Goal: Task Accomplishment & Management: Complete application form

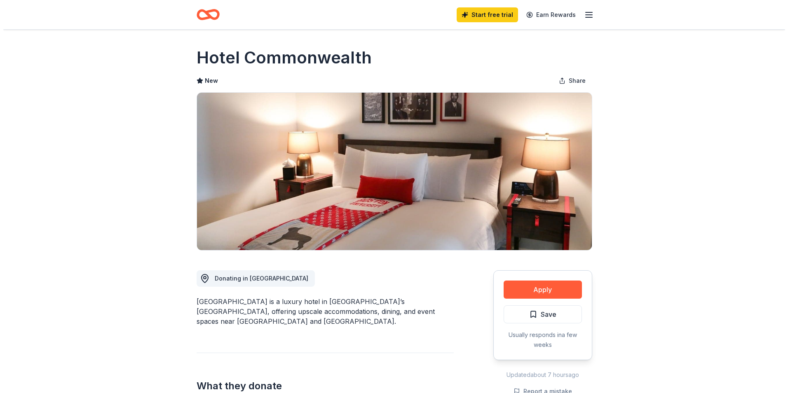
scroll to position [82, 0]
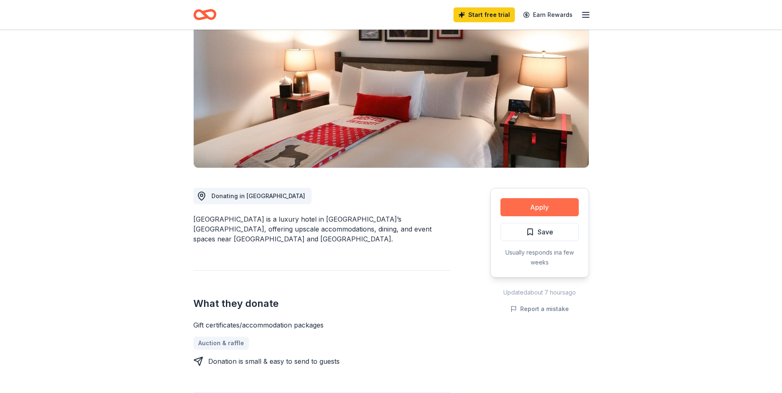
click at [548, 206] on button "Apply" at bounding box center [539, 207] width 78 height 18
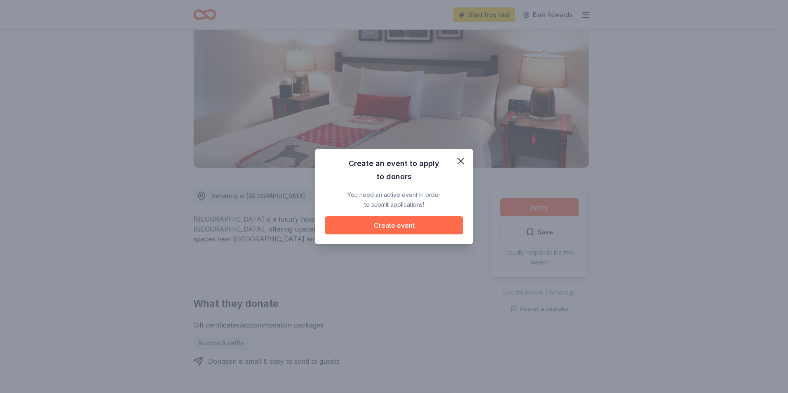
click at [386, 226] on button "Create event" at bounding box center [394, 225] width 138 height 18
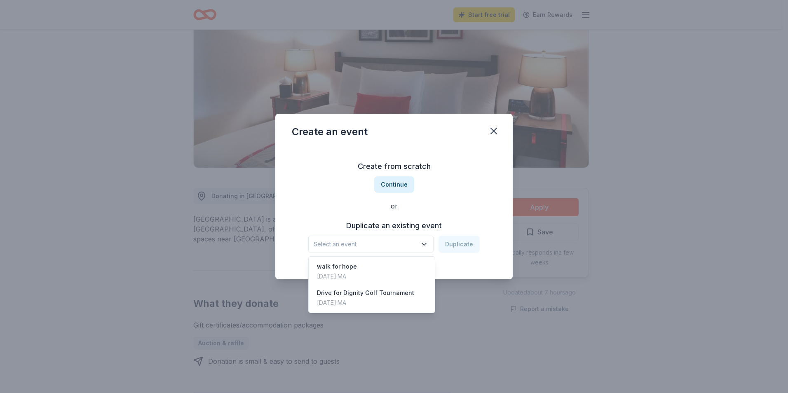
click at [426, 245] on icon "button" at bounding box center [424, 245] width 4 height 2
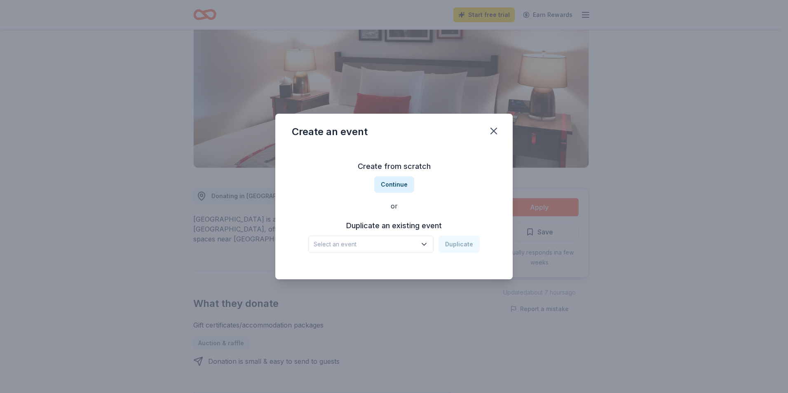
click at [347, 242] on span "Select an event" at bounding box center [365, 244] width 103 height 10
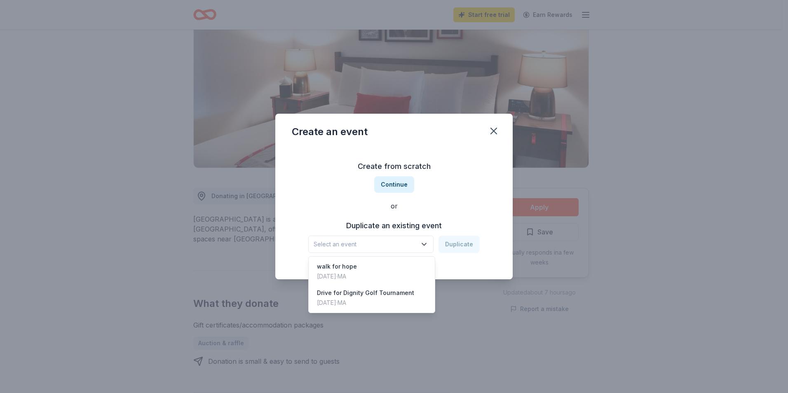
click at [461, 187] on div "Create from scratch Continue or Duplicate an existing event Select an event Dup…" at bounding box center [394, 207] width 204 height 120
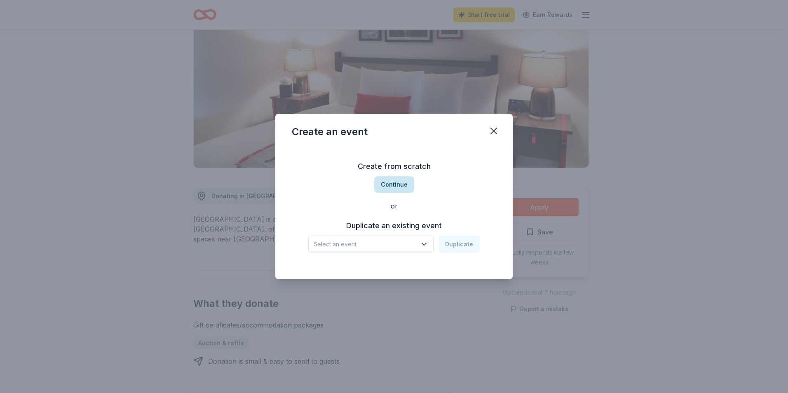
click at [395, 187] on button "Continue" at bounding box center [394, 184] width 40 height 16
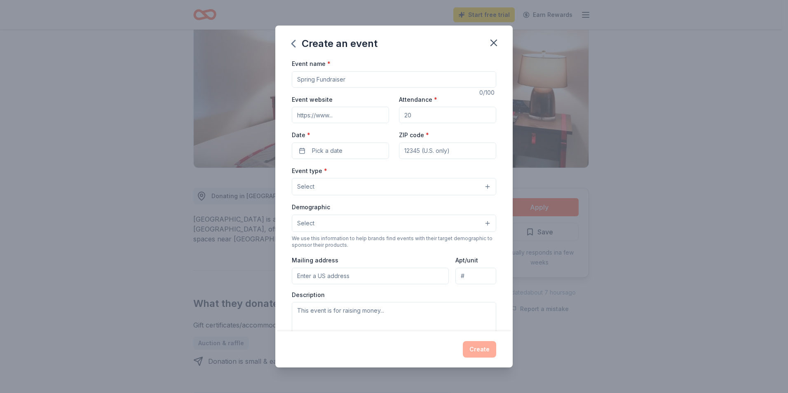
click at [355, 81] on input "Event name *" at bounding box center [394, 79] width 204 height 16
type input "F"
type input "Sharing our Bounty"
click at [342, 114] on input "Event website" at bounding box center [340, 115] width 97 height 16
type input "www.lazarushouse.org"
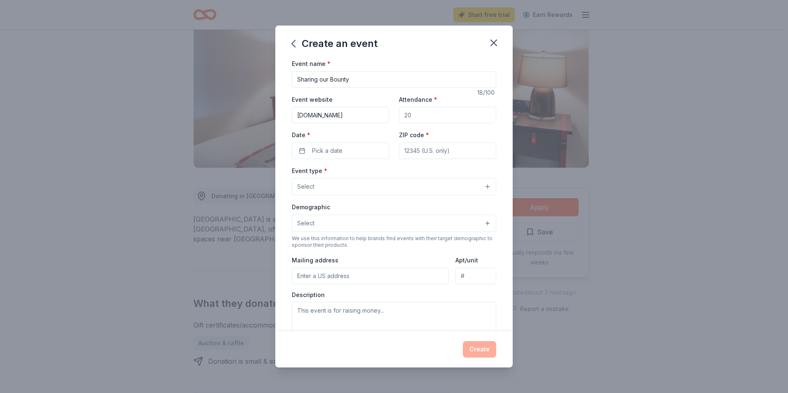
type input "288"
type input "01842"
type input "412 Hampshire Street"
click at [321, 152] on span "Pick a date" at bounding box center [327, 151] width 30 height 10
click at [387, 170] on button "Go to next month" at bounding box center [383, 173] width 12 height 12
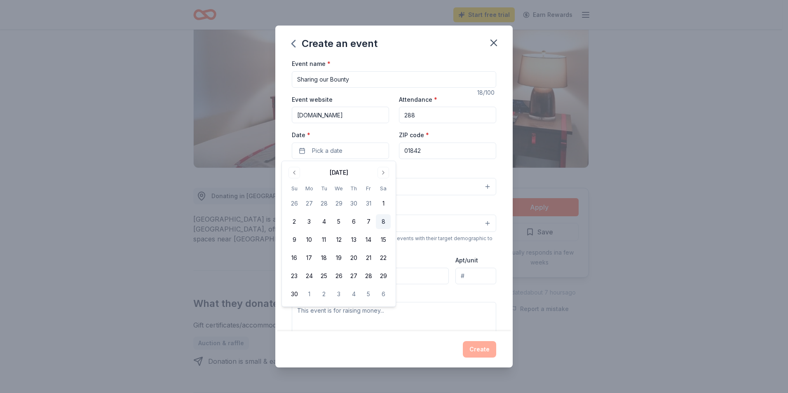
click at [382, 220] on button "8" at bounding box center [383, 221] width 15 height 15
click at [481, 185] on button "Select" at bounding box center [394, 186] width 204 height 17
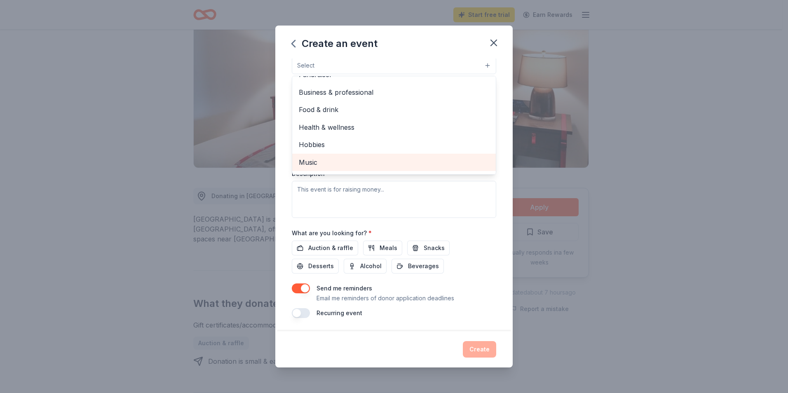
scroll to position [0, 0]
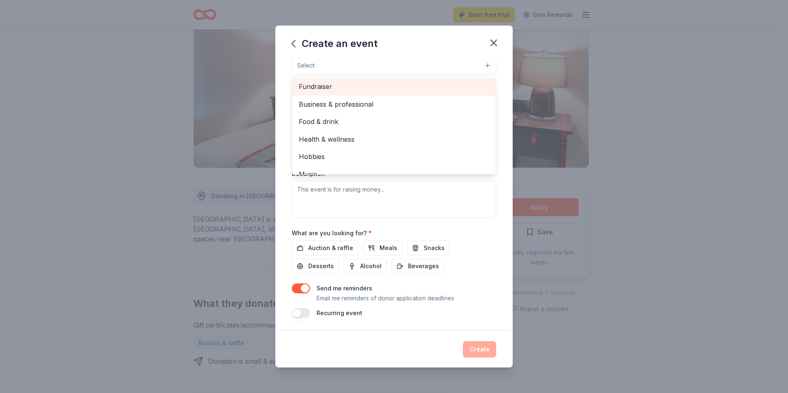
click at [337, 87] on span "Fundraiser" at bounding box center [394, 86] width 190 height 11
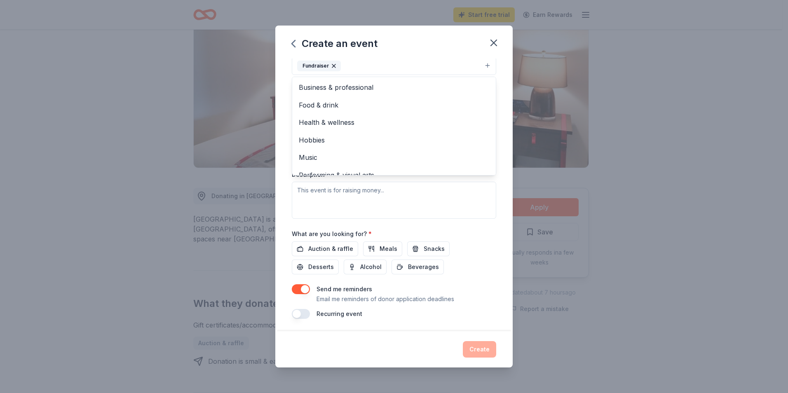
click at [476, 211] on div "Event type * Fundraiser Business & professional Food & drink Health & wellness …" at bounding box center [394, 132] width 204 height 174
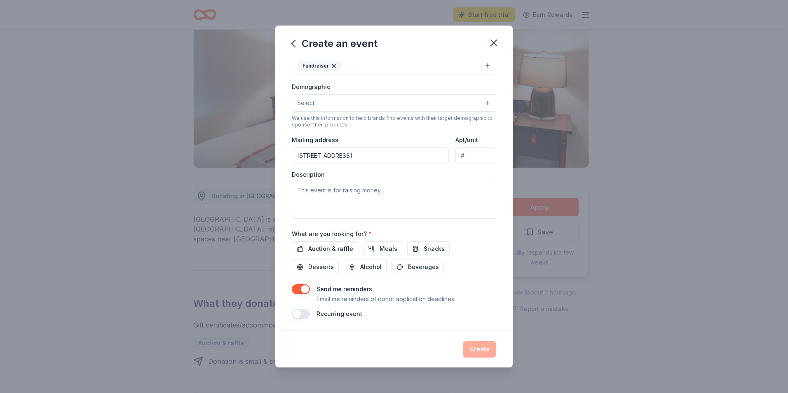
scroll to position [120, 0]
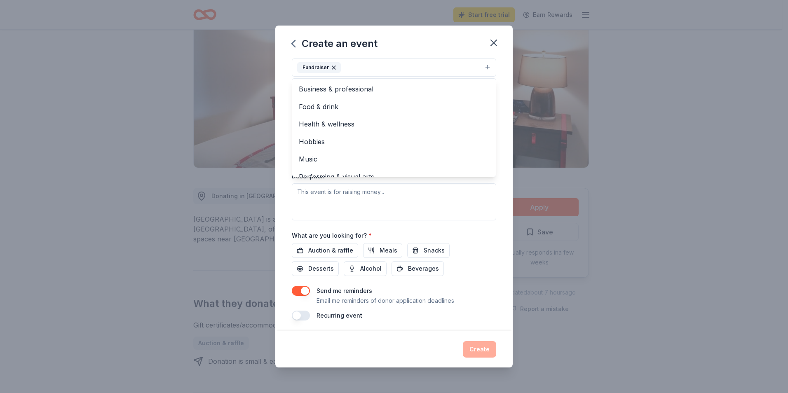
click at [483, 68] on button "Fundraiser" at bounding box center [394, 68] width 204 height 18
click at [337, 107] on span "Food & drink" at bounding box center [394, 106] width 190 height 11
click at [494, 246] on div "Event name * Sharing our Bounty 18 /100 Event website www.lazarushouse.org Atte…" at bounding box center [393, 195] width 237 height 273
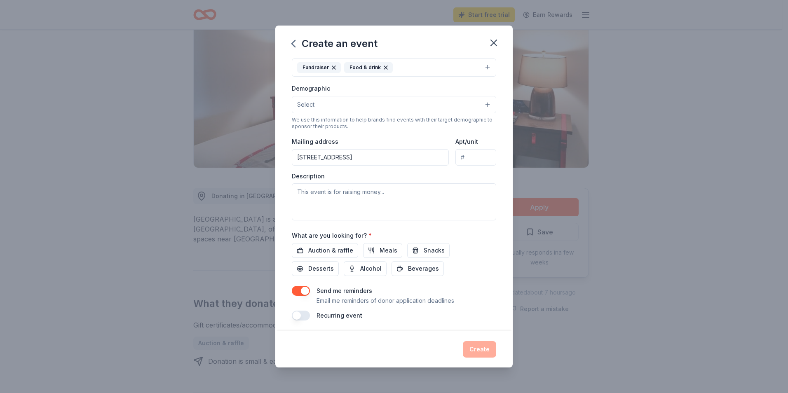
click at [479, 105] on button "Select" at bounding box center [394, 104] width 204 height 17
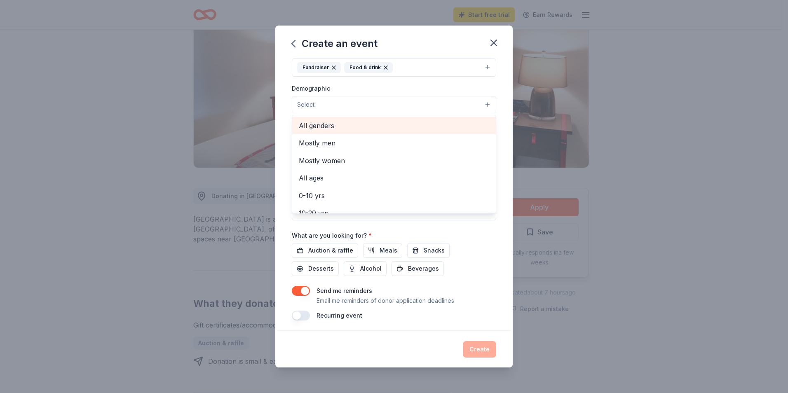
click at [332, 123] on span "All genders" at bounding box center [394, 125] width 190 height 11
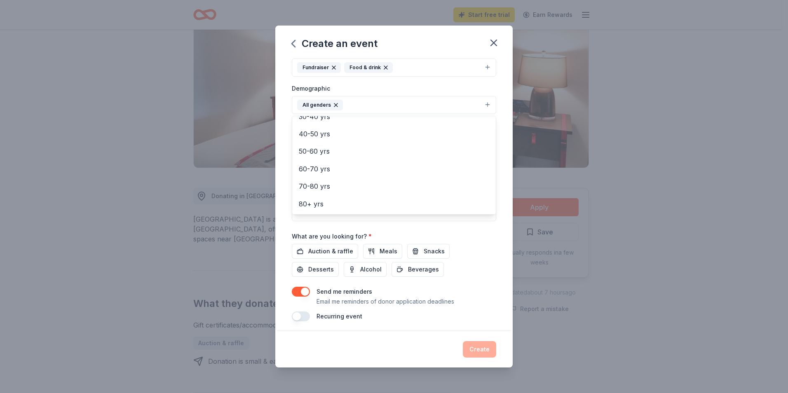
click at [475, 243] on div "Event name * Sharing our Bounty 18 /100 Event website www.lazarushouse.org Atte…" at bounding box center [394, 130] width 204 height 382
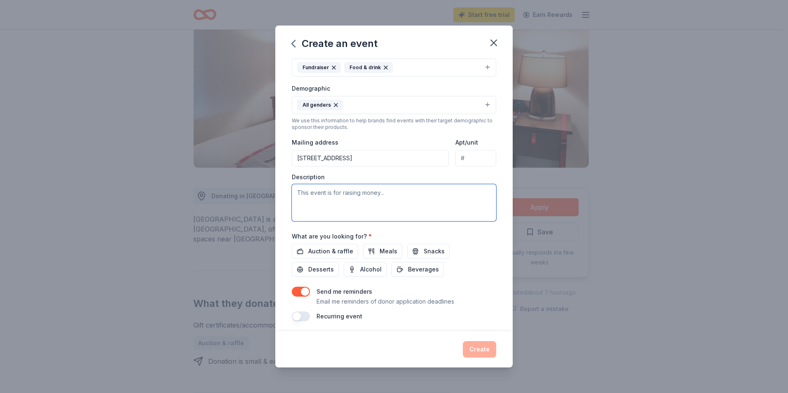
click at [388, 191] on textarea at bounding box center [394, 202] width 204 height 37
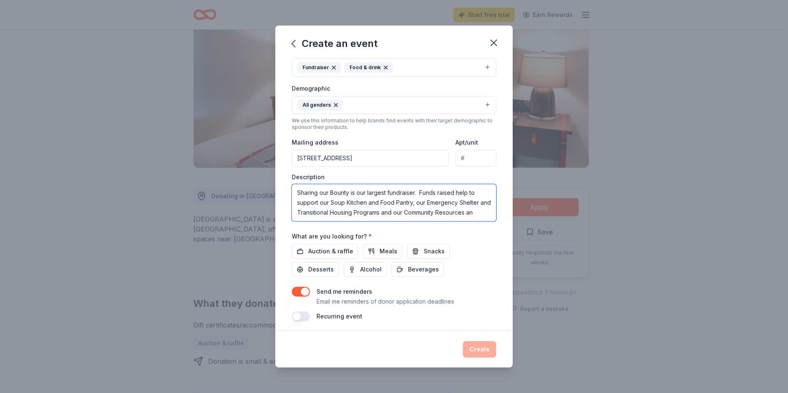
scroll to position [5, 0]
type textarea "Sharing our Bounty is our largest fundraiser. Funds raised help to support our …"
click at [318, 251] on span "Auction & raffle" at bounding box center [330, 251] width 45 height 10
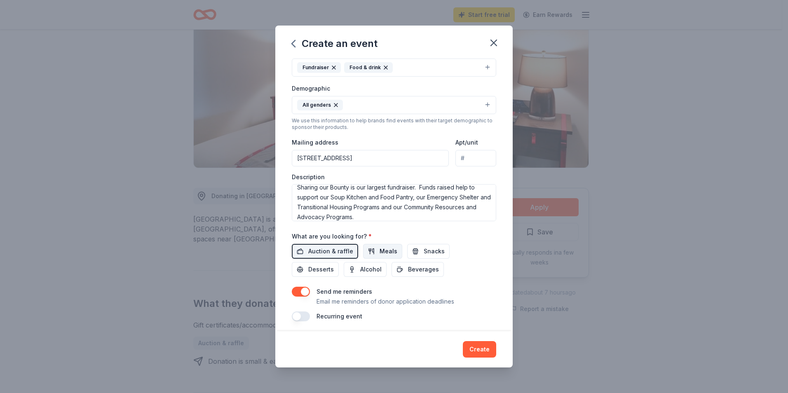
click at [388, 252] on span "Meals" at bounding box center [389, 251] width 18 height 10
click at [422, 267] on span "Beverages" at bounding box center [423, 270] width 31 height 10
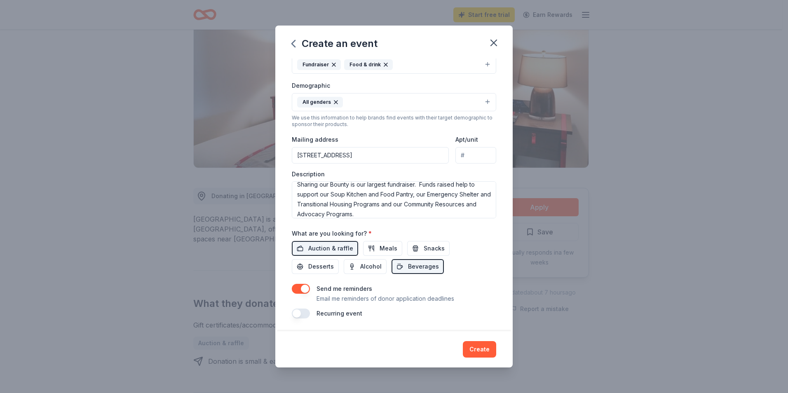
scroll to position [123, 0]
click at [478, 346] on button "Create" at bounding box center [479, 349] width 33 height 16
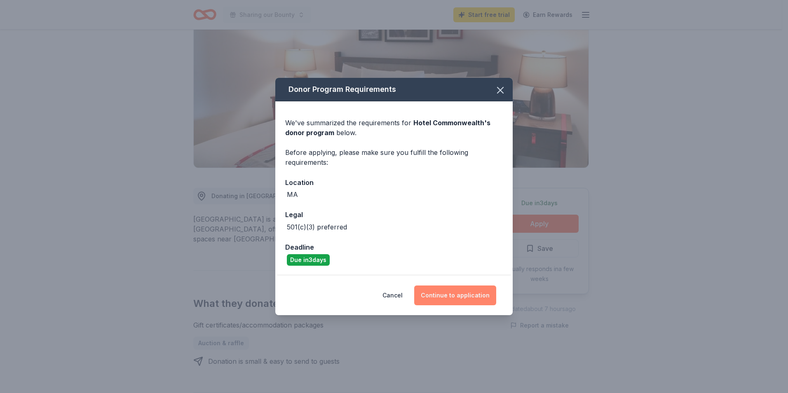
click at [445, 290] on button "Continue to application" at bounding box center [455, 296] width 82 height 20
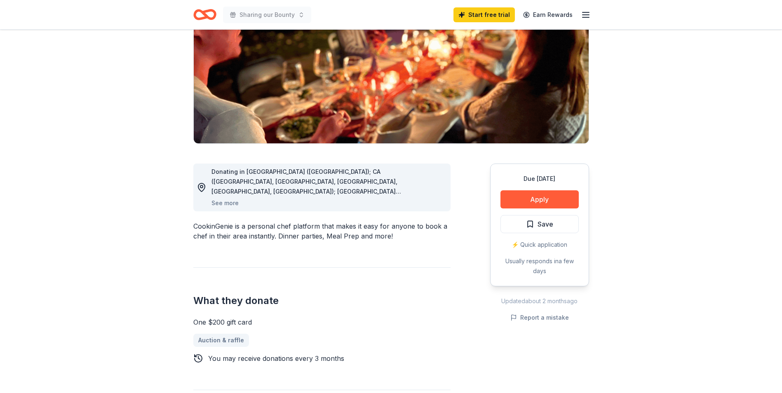
scroll to position [124, 0]
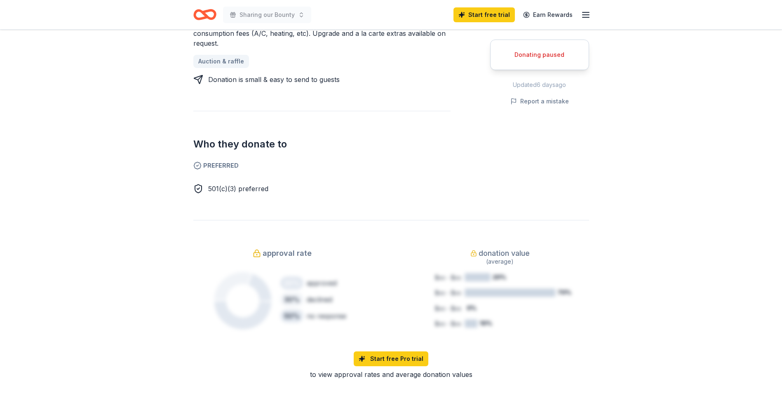
scroll to position [536, 0]
